Goal: Information Seeking & Learning: Learn about a topic

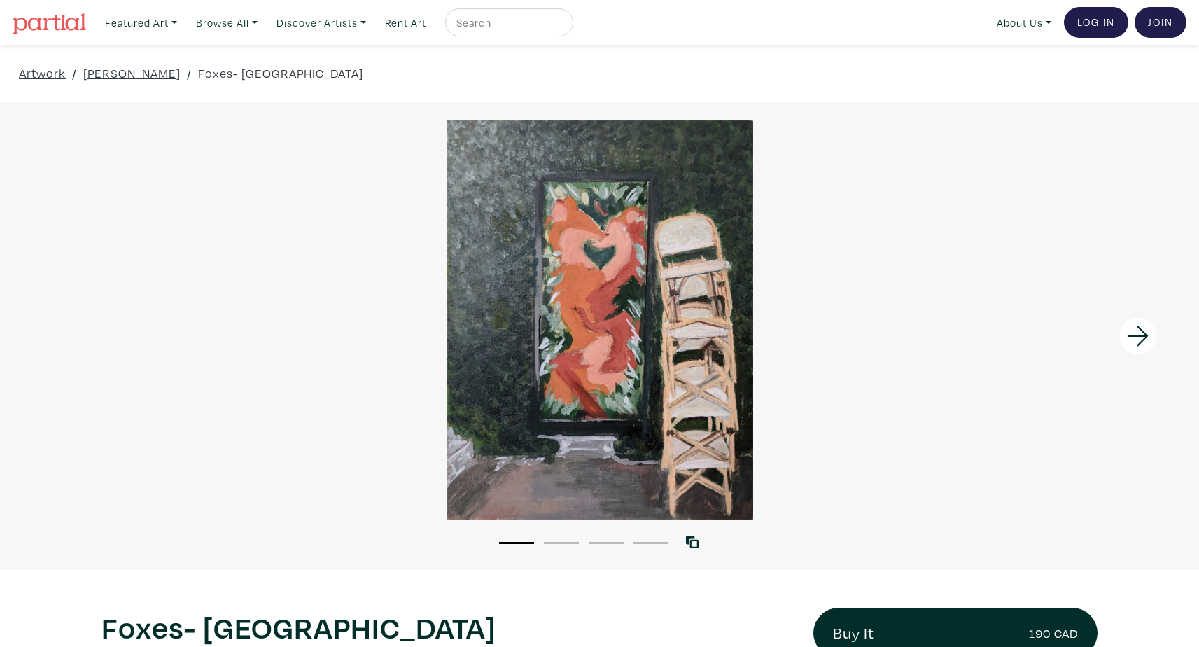
click at [652, 297] on div at bounding box center [600, 319] width 1199 height 399
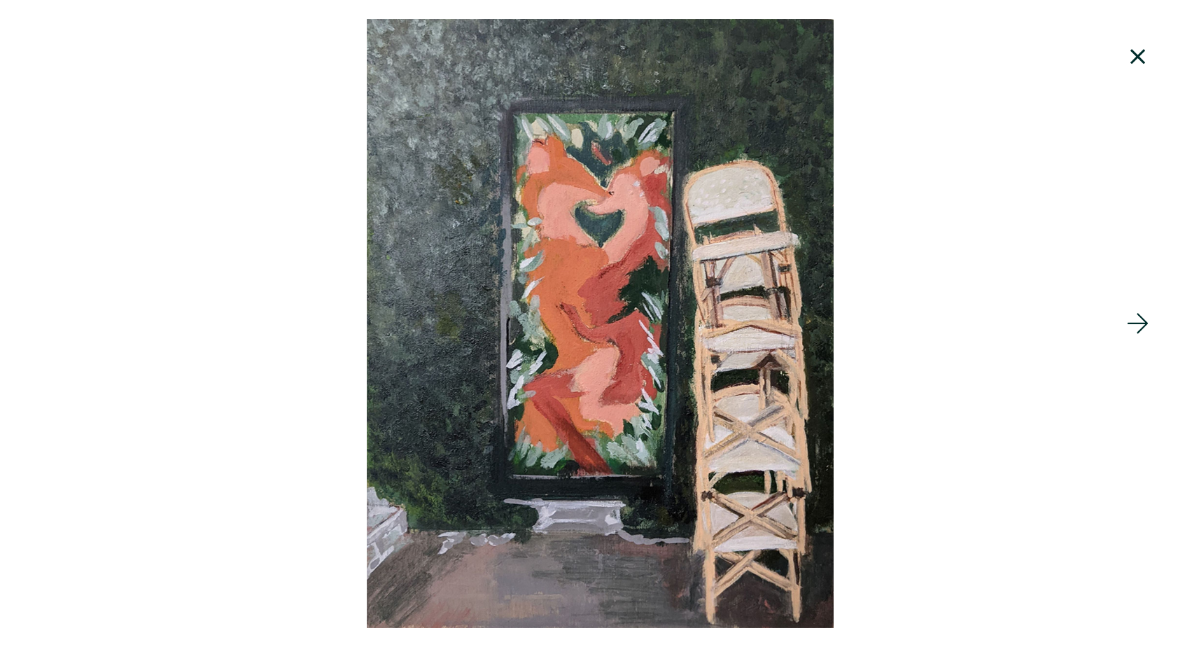
click at [1141, 51] on icon at bounding box center [1139, 57] width 48 height 38
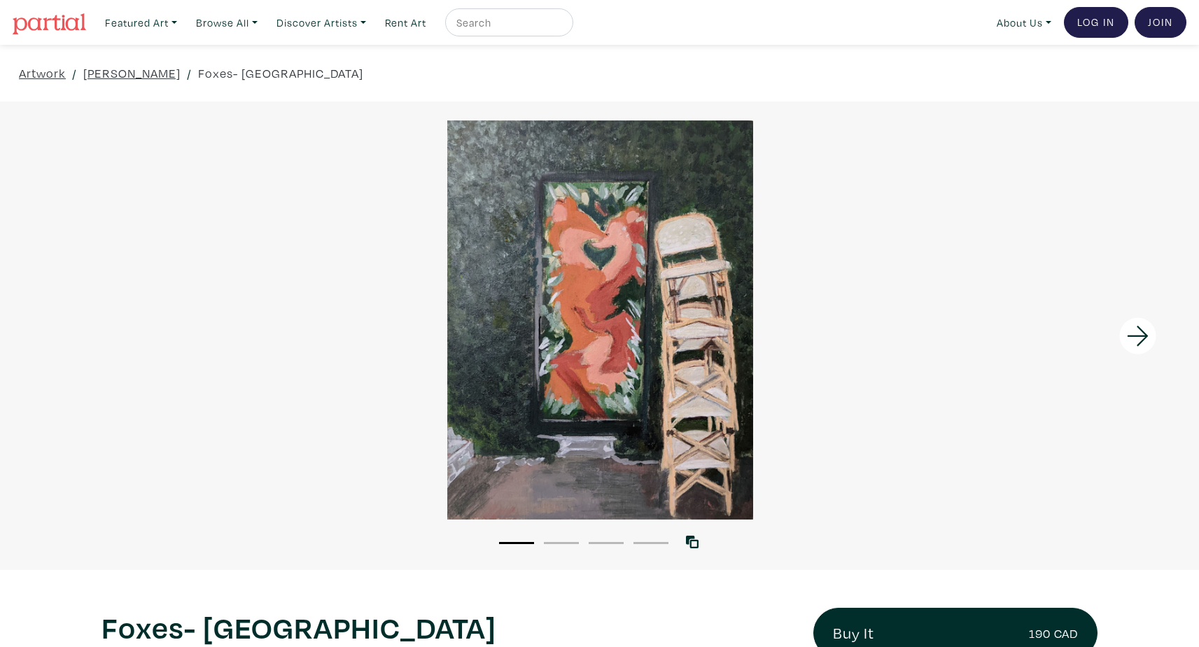
scroll to position [470, 0]
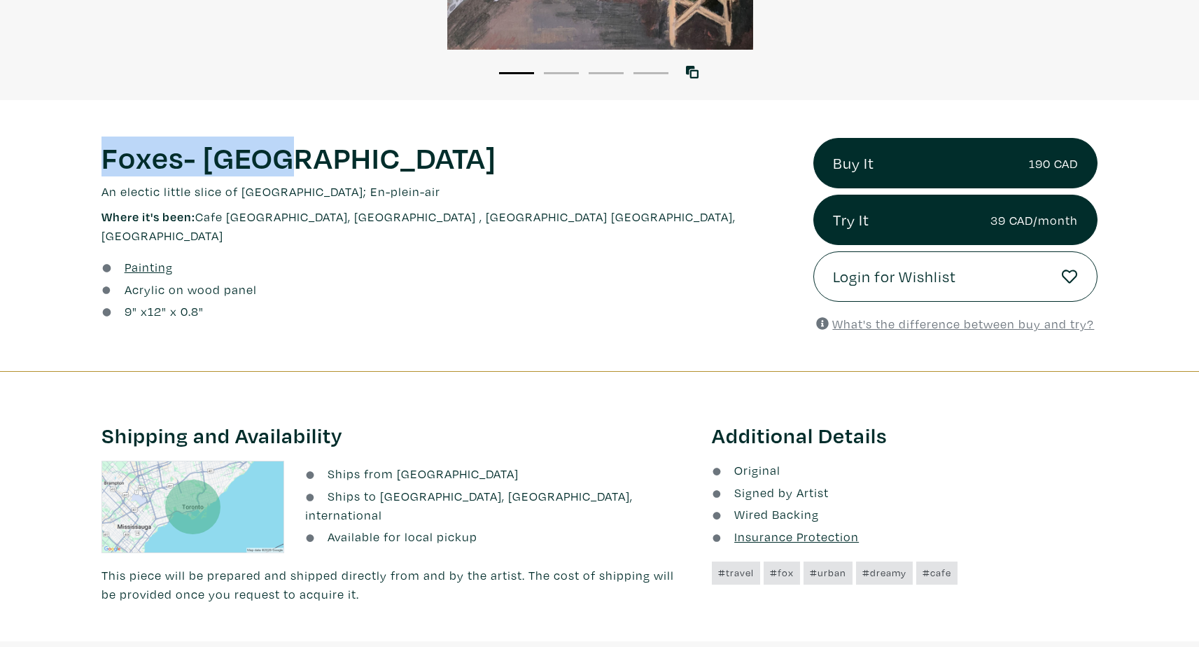
drag, startPoint x: 94, startPoint y: 157, endPoint x: 295, endPoint y: 155, distance: 201.6
click at [295, 155] on div "Foxes- Paris Lorem ipsum dolor sit amet, consectetur adipiscing elit. Ut bibend…" at bounding box center [447, 235] width 712 height 195
copy h1 "Foxes- Paris"
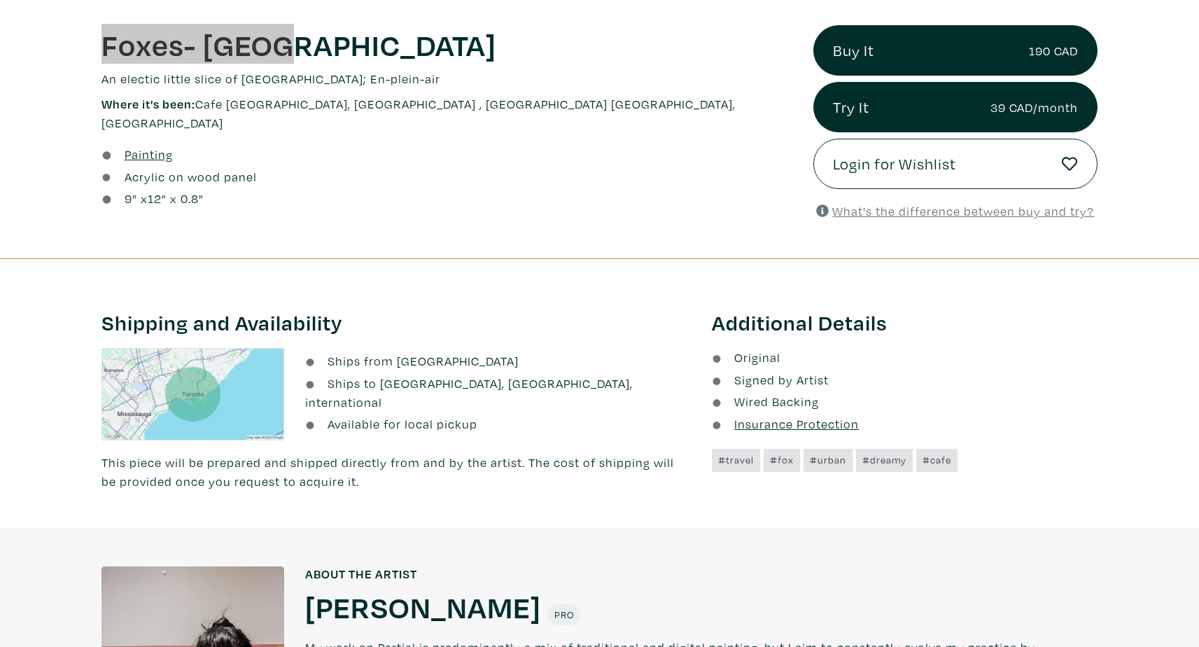
scroll to position [448, 0]
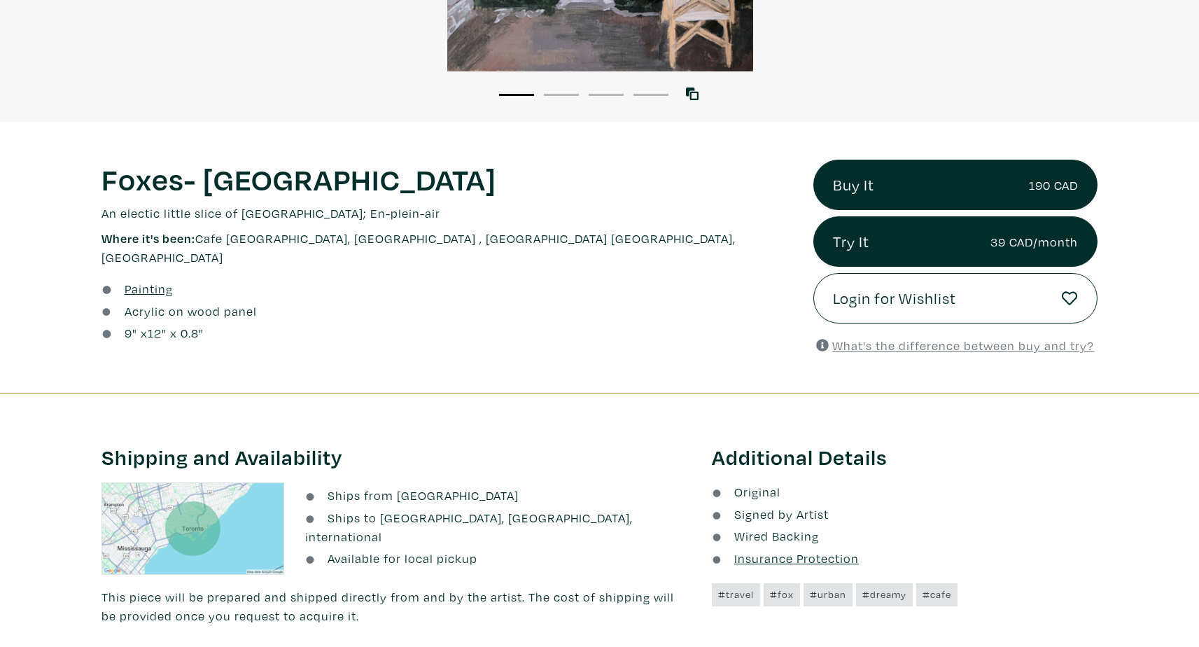
click at [472, 221] on p "An electic little slice of Paris; En-plein-air" at bounding box center [447, 213] width 691 height 19
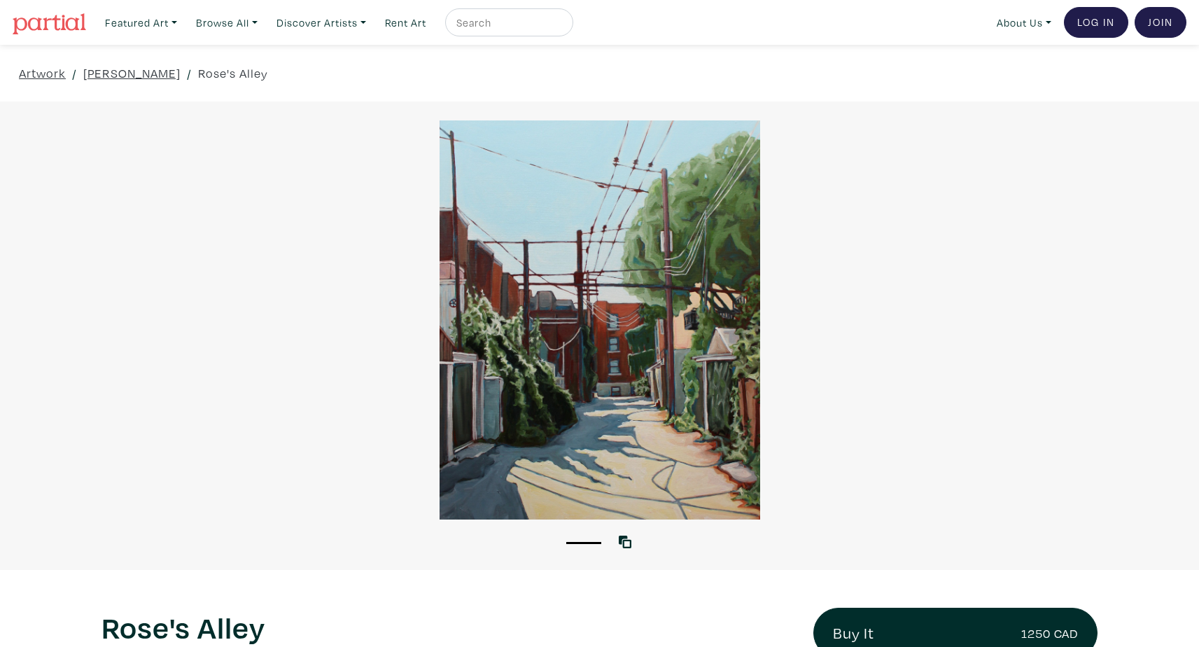
click at [483, 227] on div at bounding box center [599, 319] width 1199 height 399
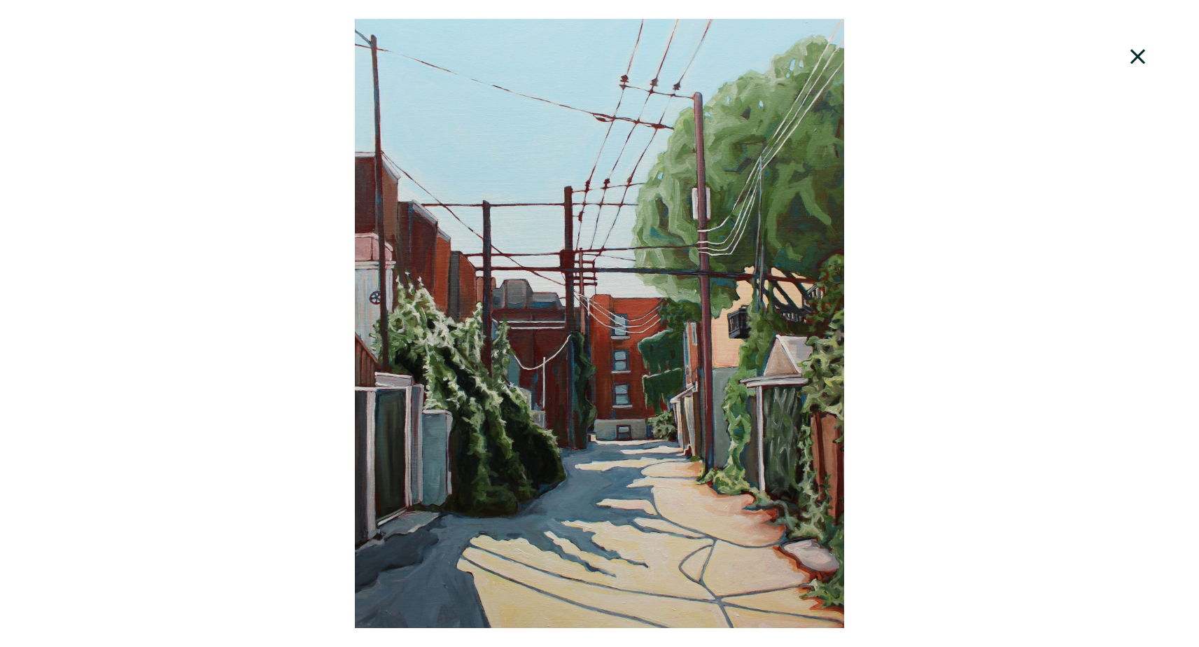
click at [590, 449] on div at bounding box center [599, 323] width 1199 height 609
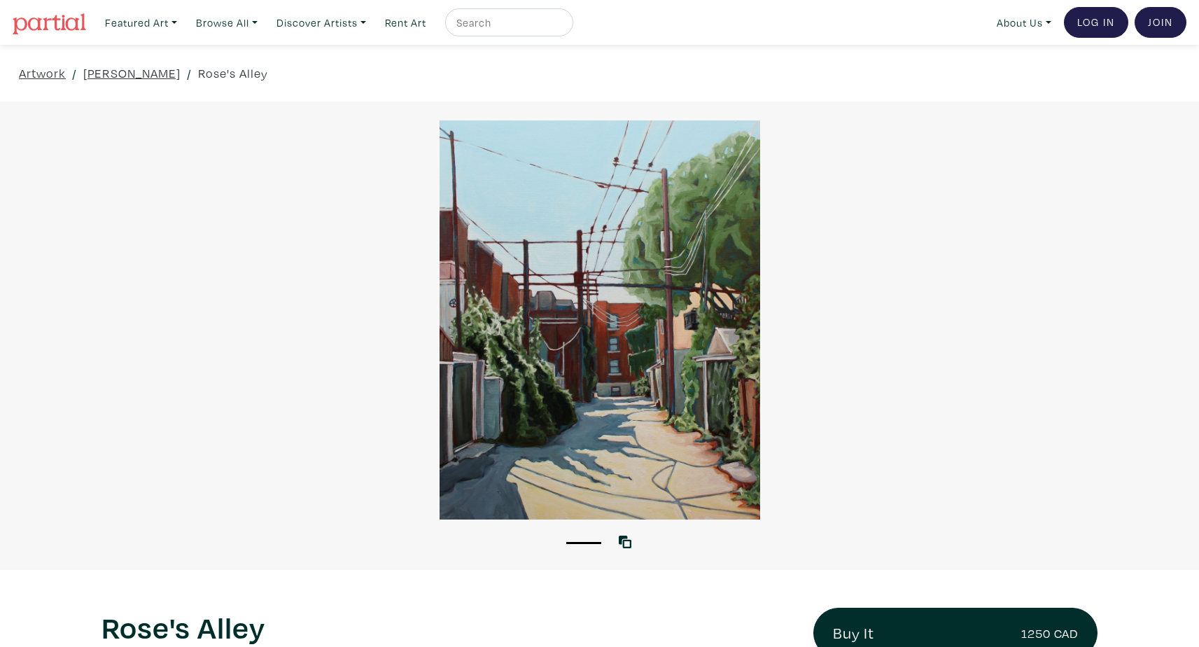
scroll to position [280, 0]
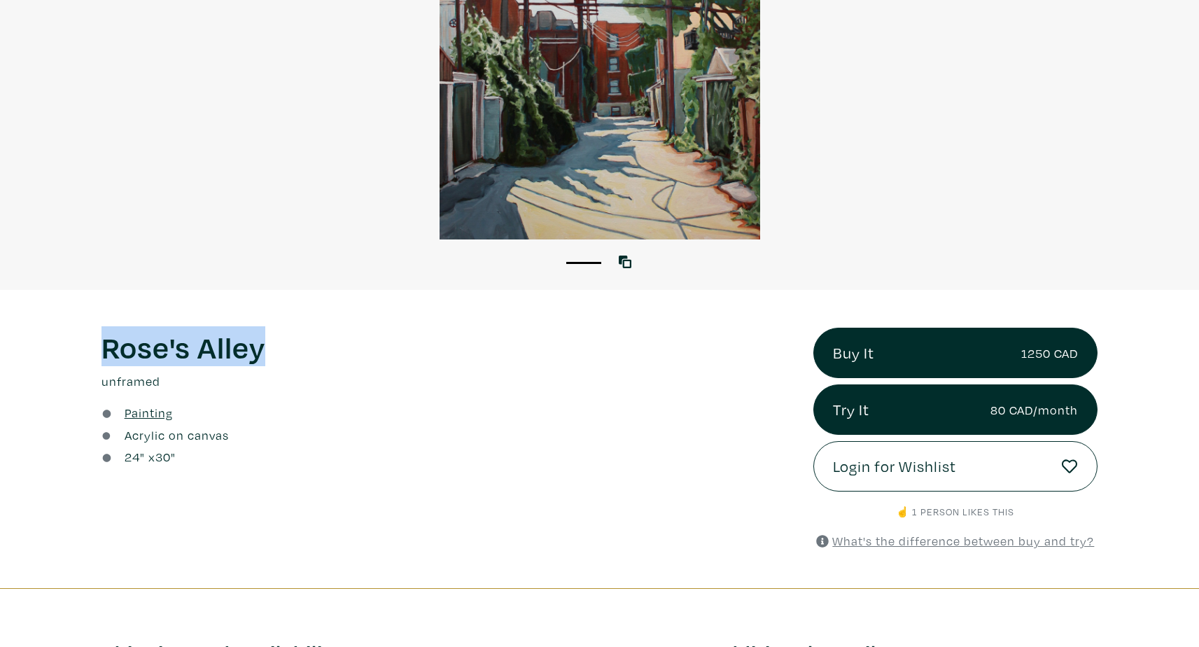
drag, startPoint x: 104, startPoint y: 351, endPoint x: 694, endPoint y: 350, distance: 590.2
click at [341, 350] on h1 "Rose's Alley" at bounding box center [447, 347] width 691 height 38
copy h1 "Rose's Alley"
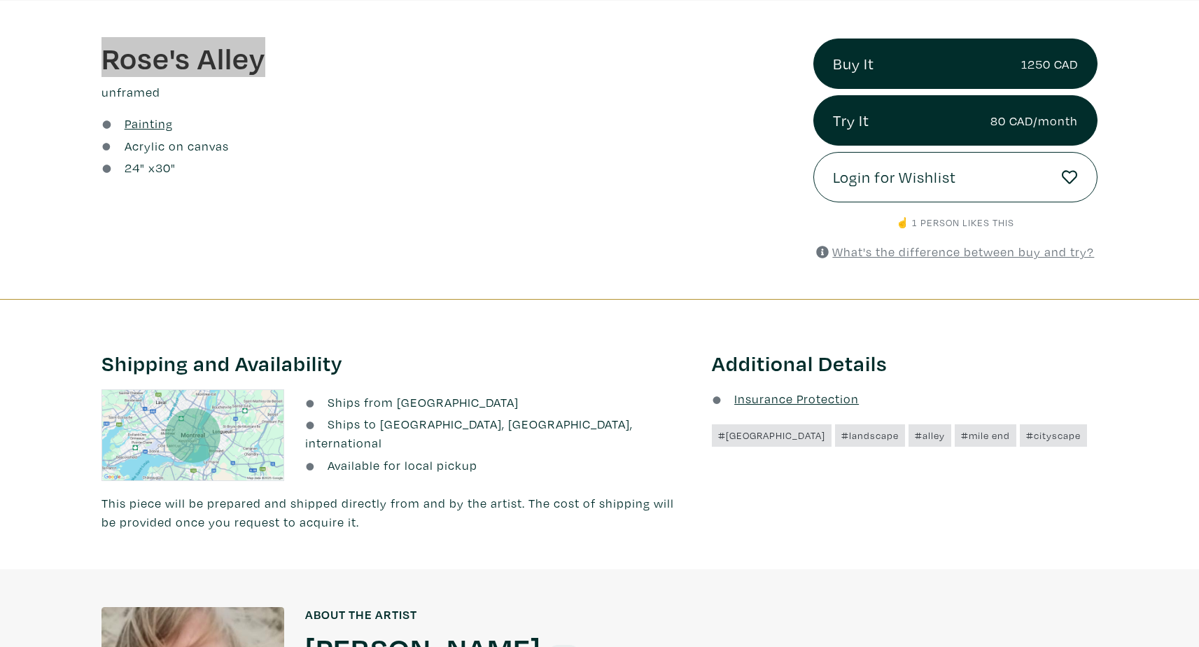
scroll to position [297, 0]
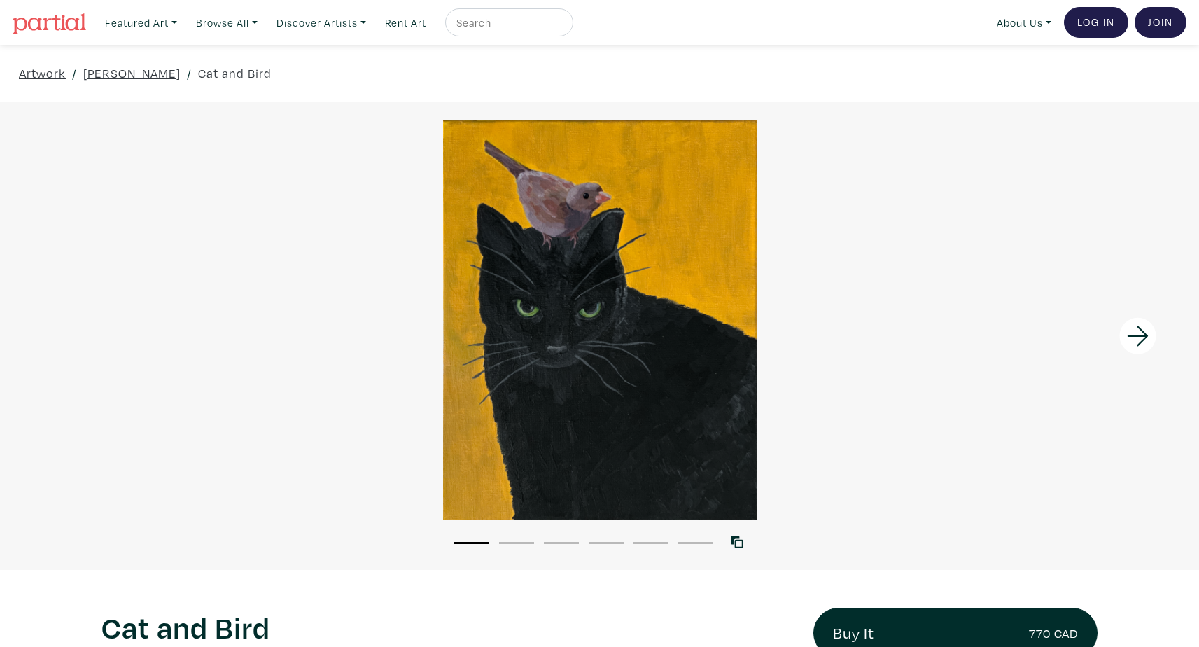
click at [674, 291] on div at bounding box center [599, 319] width 1199 height 399
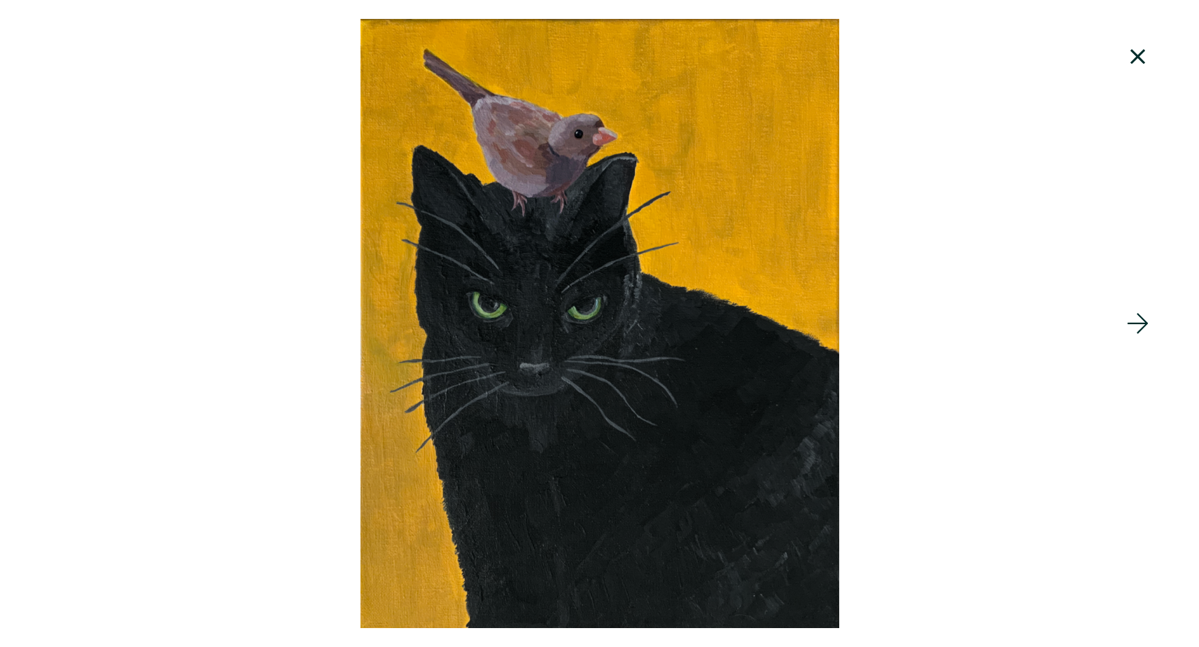
click at [1135, 62] on icon at bounding box center [1139, 57] width 48 height 38
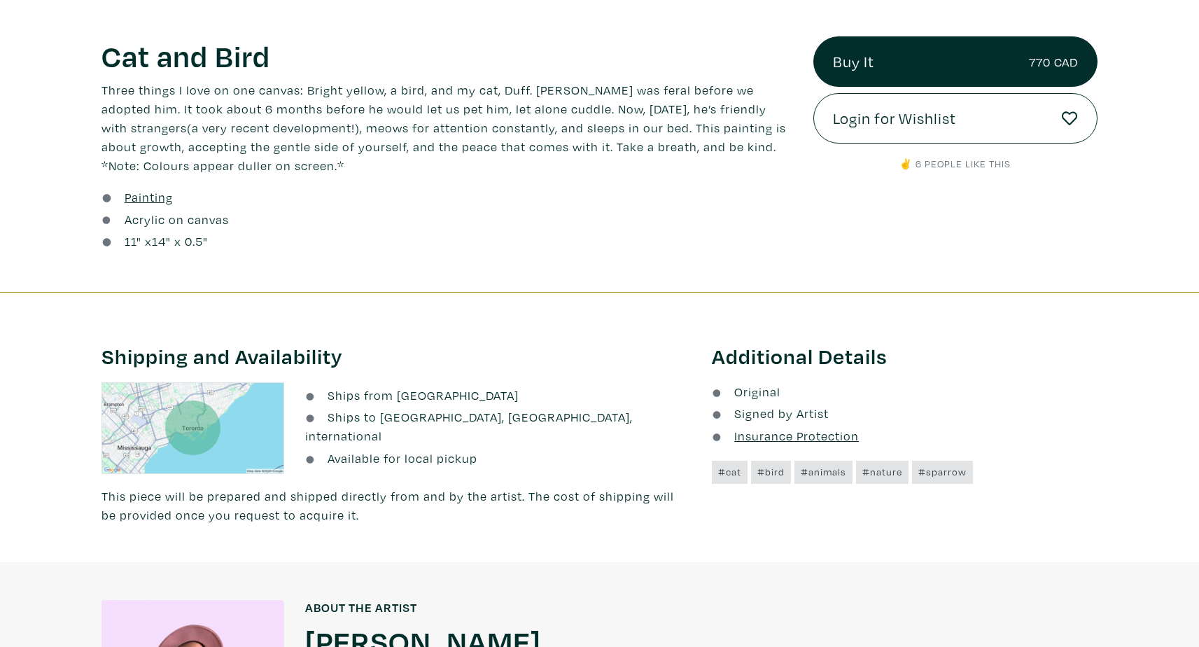
scroll to position [481, 0]
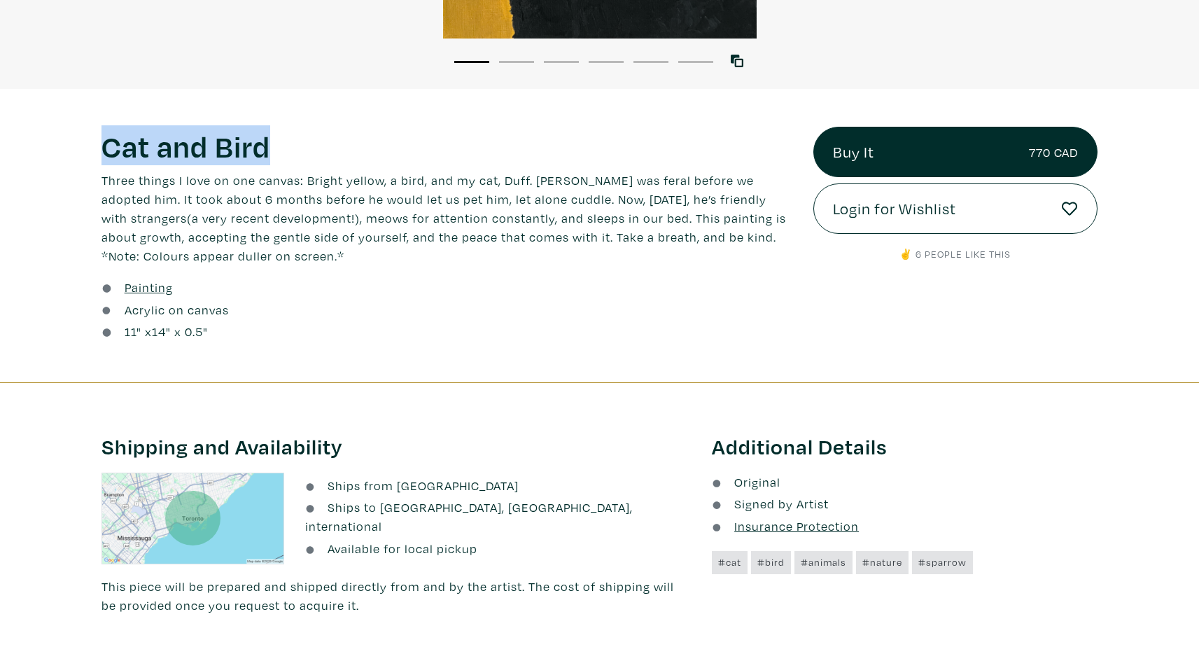
drag, startPoint x: 98, startPoint y: 145, endPoint x: 342, endPoint y: 146, distance: 243.6
click at [342, 146] on div "Cat and Bird Lorem ipsum dolor sit amet, consectetur adipiscing elit. Ut bibend…" at bounding box center [447, 236] width 712 height 218
copy h1 "Cat and Bird"
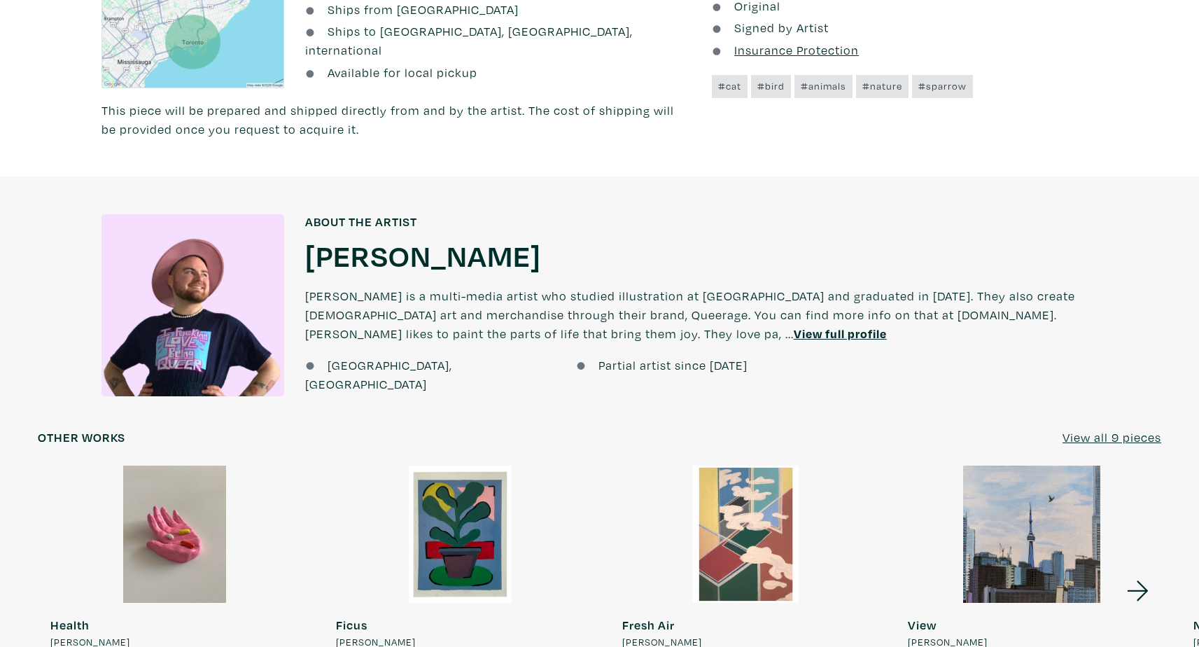
scroll to position [471, 0]
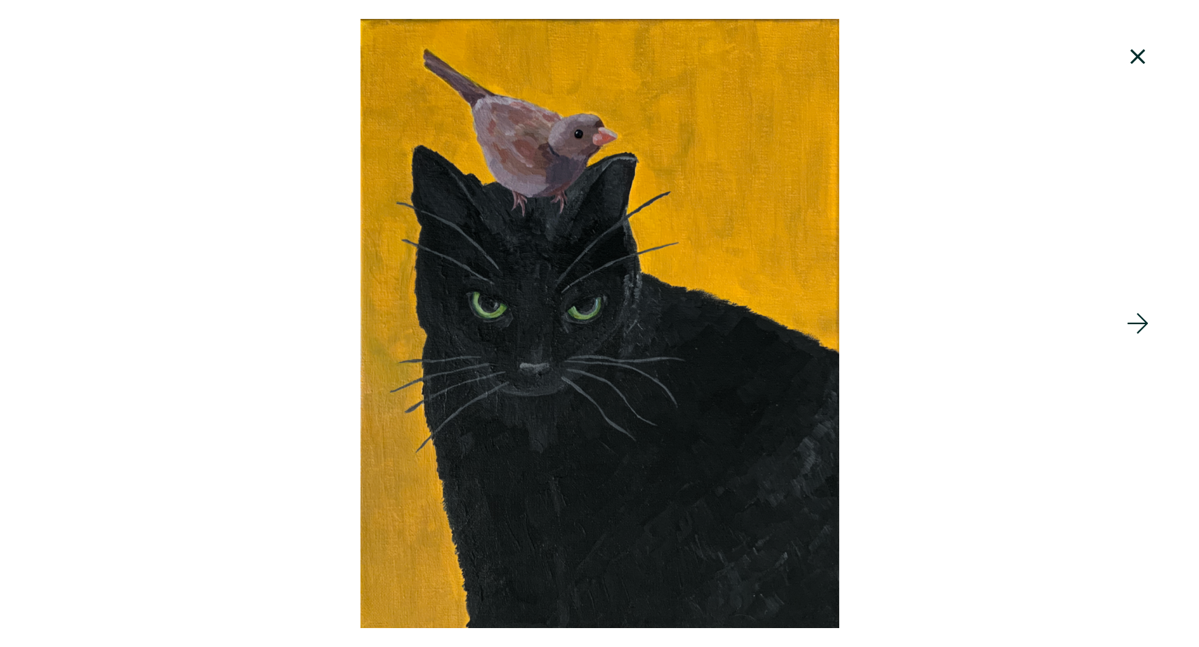
click at [1145, 60] on icon at bounding box center [1139, 57] width 48 height 38
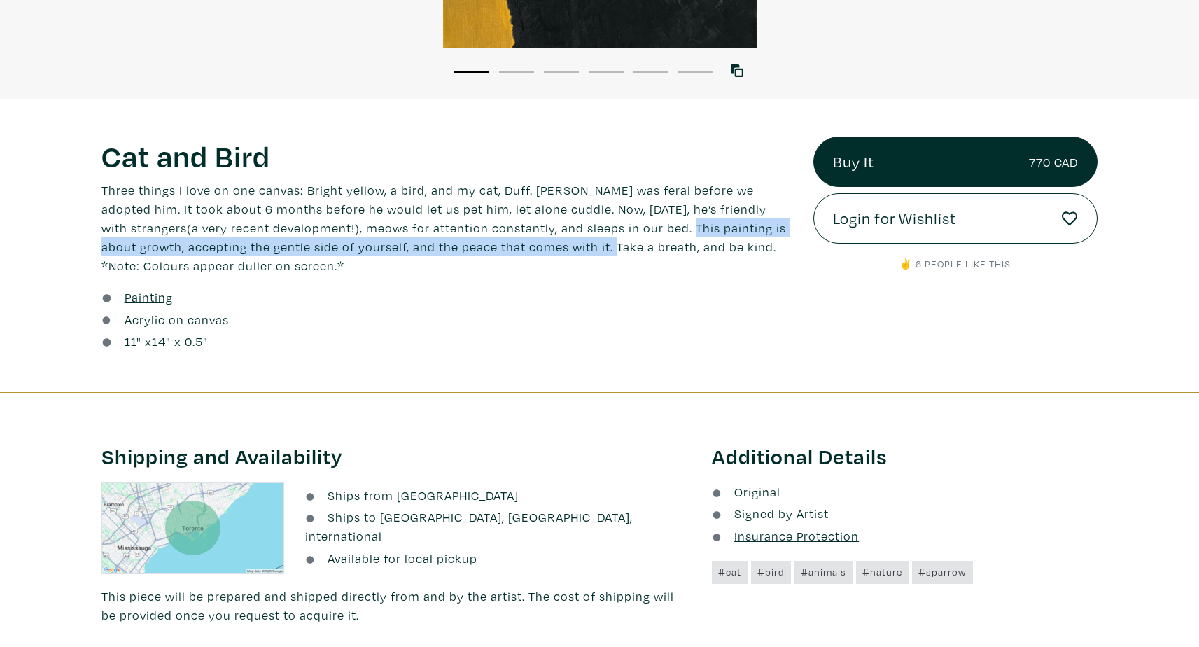
drag, startPoint x: 660, startPoint y: 225, endPoint x: 570, endPoint y: 246, distance: 92.2
click at [570, 246] on p "Three things I love on one canvas: Bright yellow, a bird, and my cat, Duff. Duf…" at bounding box center [447, 228] width 691 height 95
copy p "This painting is about growth, accepting the gentle side of yourself, and the p…"
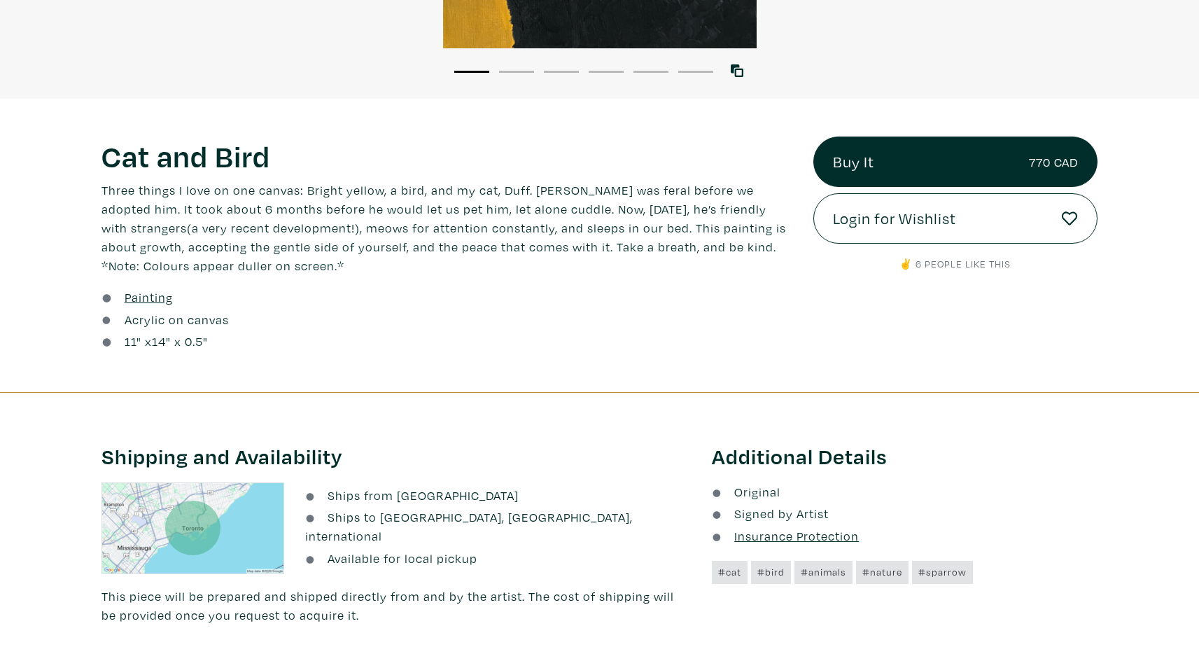
click at [681, 314] on div "Acrylic on canvas" at bounding box center [447, 319] width 691 height 19
